Goal: Task Accomplishment & Management: Manage account settings

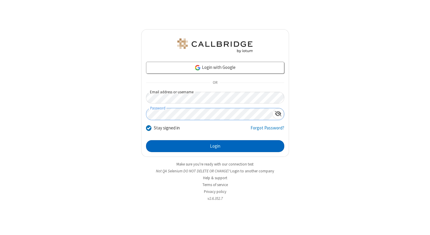
click at [215, 146] on button "Login" at bounding box center [215, 146] width 138 height 12
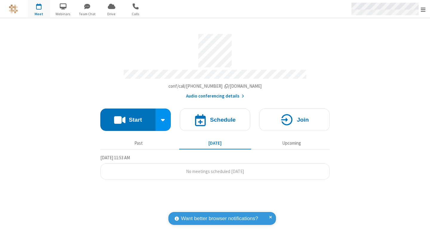
click at [423, 9] on span "Open menu" at bounding box center [422, 10] width 5 height 6
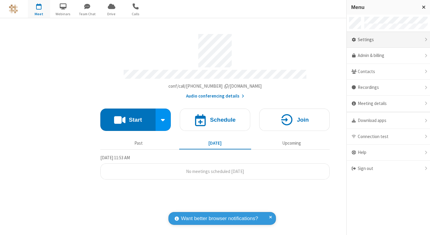
click at [388, 40] on div "Settings" at bounding box center [387, 40] width 83 height 16
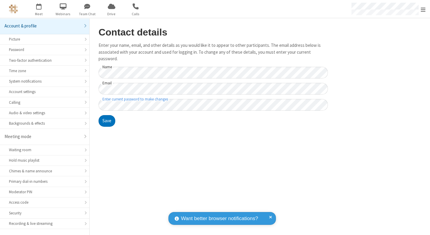
scroll to position [47, 0]
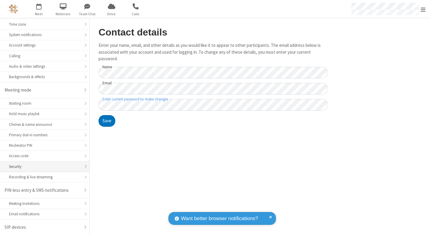
click at [42, 166] on div "Security" at bounding box center [44, 167] width 71 height 6
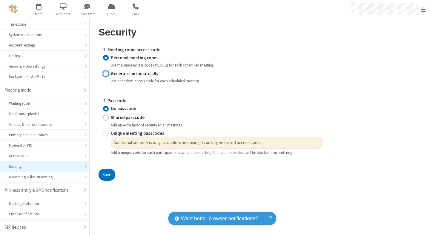
click at [106, 73] on input "Generate automatically" at bounding box center [106, 73] width 6 height 6
radio input "true"
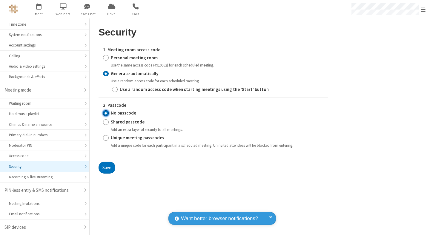
click at [106, 113] on input "No passcode" at bounding box center [106, 113] width 6 height 6
click at [107, 167] on button "Save" at bounding box center [106, 168] width 17 height 12
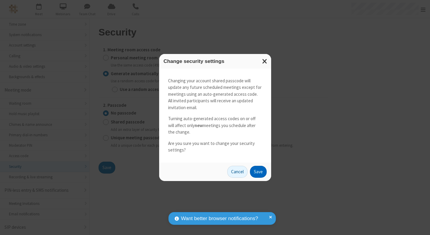
click at [258, 172] on button "Save" at bounding box center [258, 172] width 17 height 12
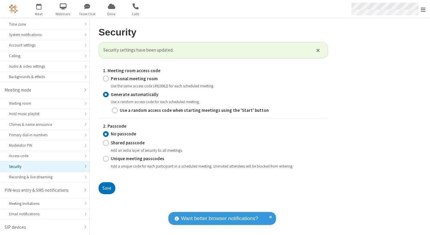
click at [423, 9] on span "Open menu" at bounding box center [422, 10] width 5 height 6
click at [39, 9] on span "button" at bounding box center [39, 6] width 22 height 10
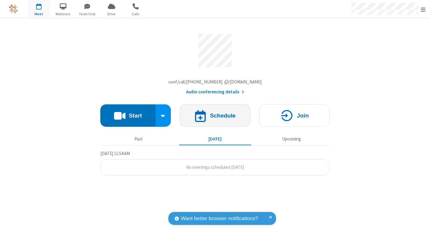
click at [215, 117] on h4 "Schedule" at bounding box center [223, 116] width 26 height 6
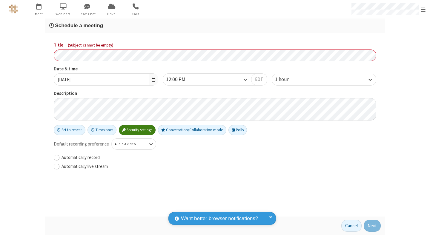
click at [215, 25] on h3 "Schedule a meeting" at bounding box center [214, 26] width 331 height 6
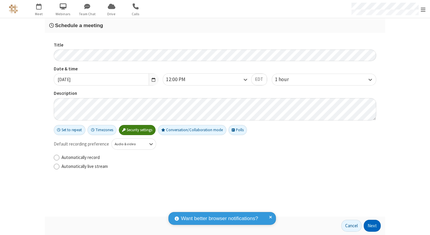
click at [372, 226] on button "Next" at bounding box center [371, 226] width 17 height 12
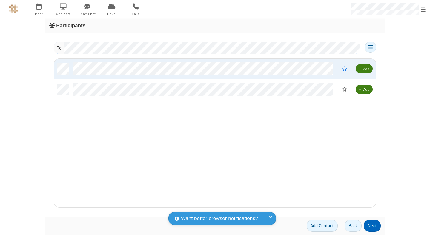
click at [372, 226] on button "Next" at bounding box center [371, 226] width 17 height 12
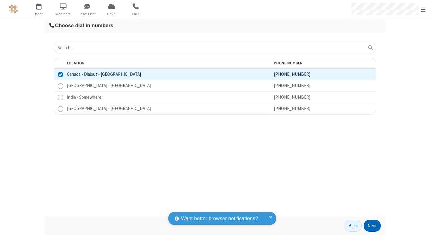
click at [372, 226] on button "Next" at bounding box center [371, 226] width 17 height 12
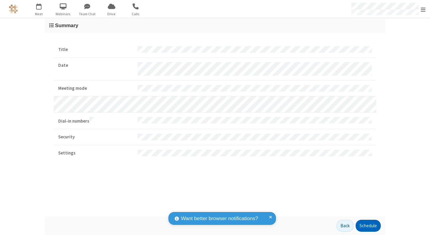
click at [368, 226] on button "Schedule" at bounding box center [367, 226] width 25 height 12
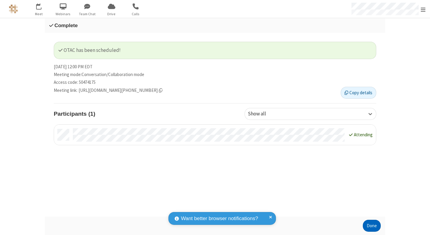
click at [371, 226] on button "Done" at bounding box center [371, 226] width 18 height 12
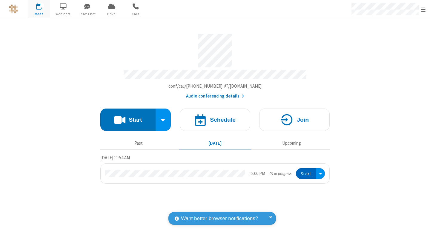
click at [306, 171] on button "Start" at bounding box center [306, 173] width 20 height 11
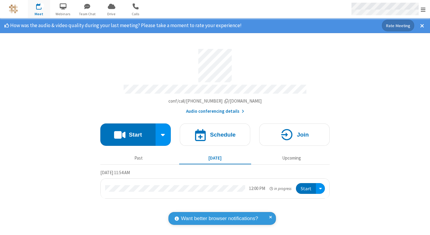
click at [423, 9] on span "Open menu" at bounding box center [422, 10] width 5 height 6
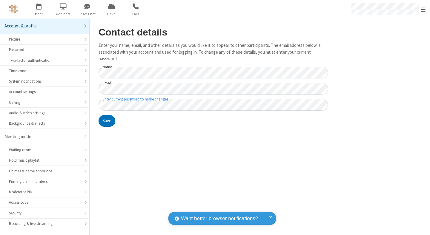
scroll to position [47, 0]
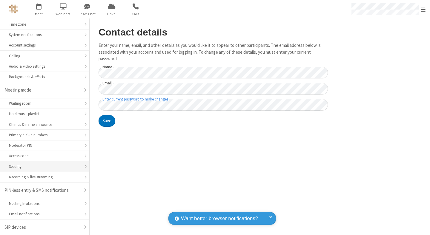
click at [42, 166] on div "Security" at bounding box center [44, 167] width 71 height 6
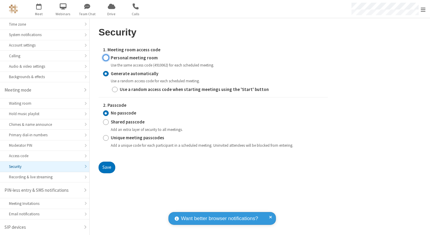
click at [106, 58] on input "Personal meeting room" at bounding box center [106, 58] width 6 height 6
radio input "true"
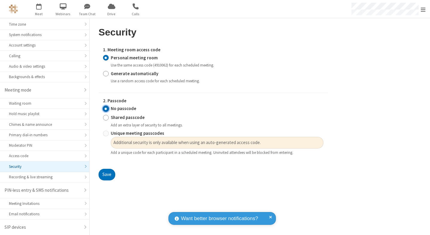
click at [106, 109] on input "No passcode" at bounding box center [106, 109] width 6 height 6
click at [107, 175] on button "Save" at bounding box center [106, 175] width 17 height 12
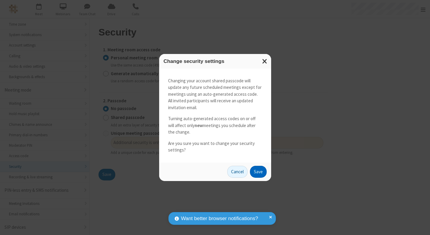
click at [258, 172] on button "Save" at bounding box center [258, 172] width 17 height 12
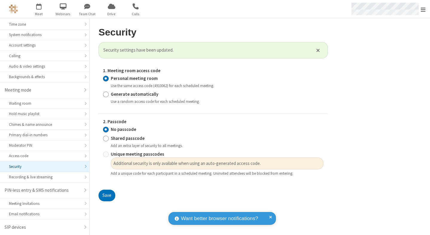
click at [423, 9] on span "Open menu" at bounding box center [422, 10] width 5 height 6
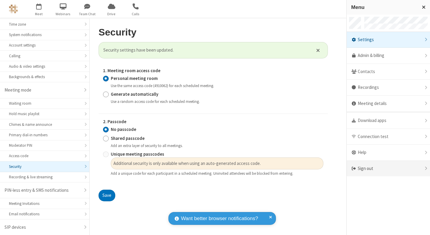
click at [388, 169] on div "Sign out" at bounding box center [387, 169] width 83 height 16
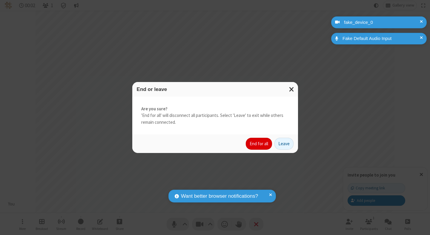
click at [259, 144] on button "End for all" at bounding box center [259, 144] width 26 height 12
